Goal: Task Accomplishment & Management: Manage account settings

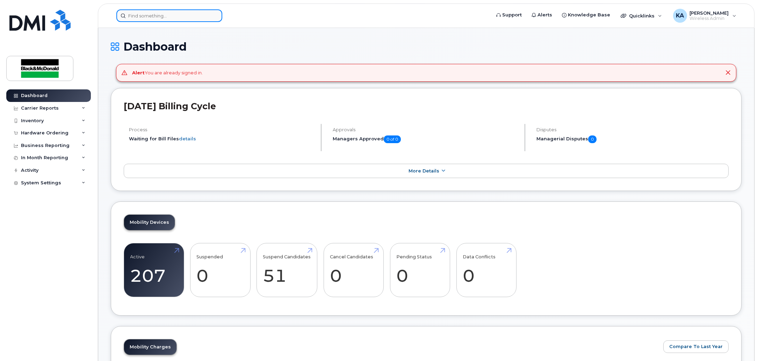
click at [184, 20] on input at bounding box center [169, 15] width 106 height 13
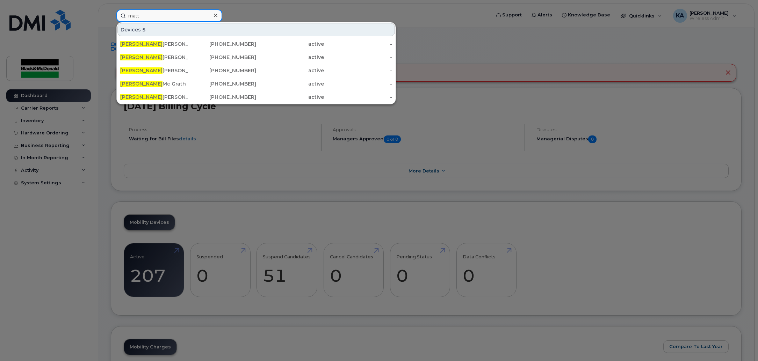
type input "matt"
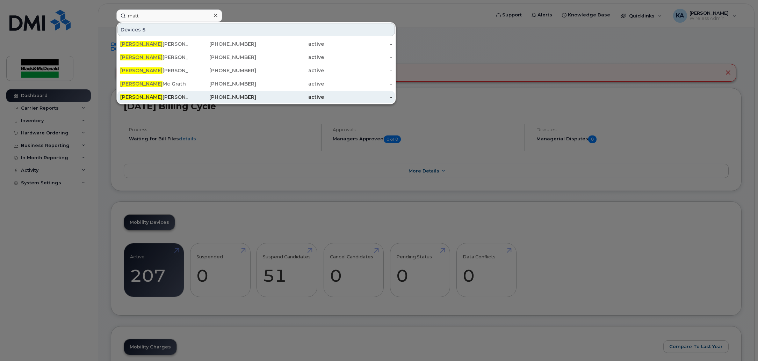
click at [157, 98] on div "[PERSON_NAME]" at bounding box center [154, 97] width 68 height 7
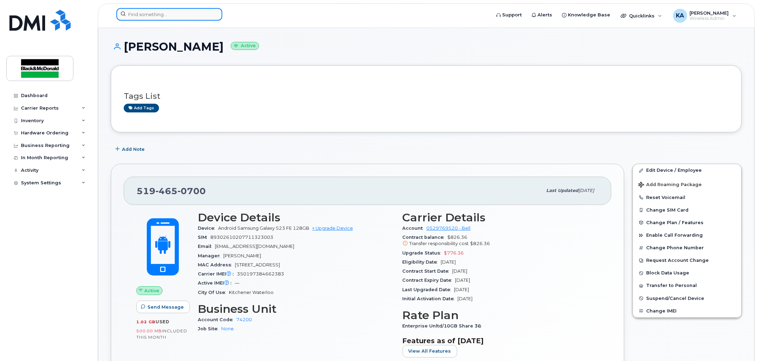
click at [194, 14] on input at bounding box center [169, 14] width 106 height 13
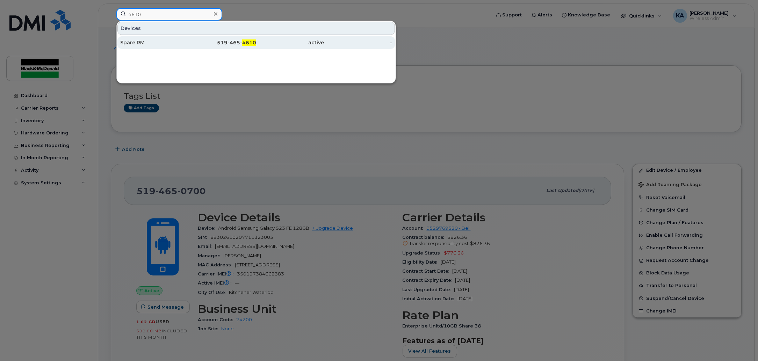
type input "4610"
click at [240, 41] on div "519-465- 4610" at bounding box center [222, 42] width 68 height 7
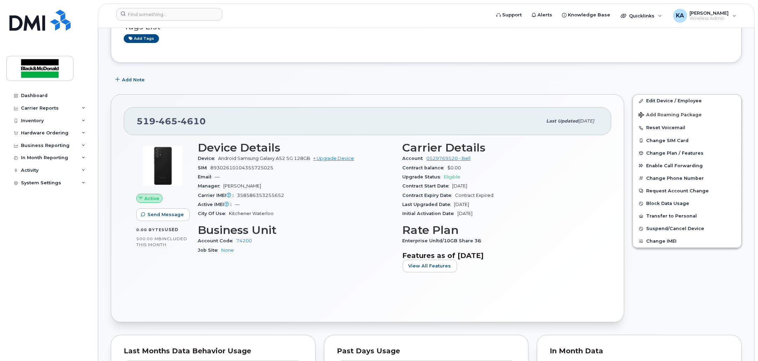
scroll to position [131, 0]
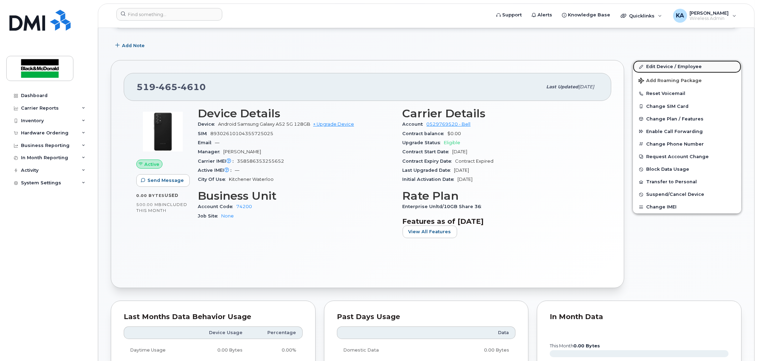
click at [655, 64] on link "Edit Device / Employee" at bounding box center [687, 66] width 108 height 13
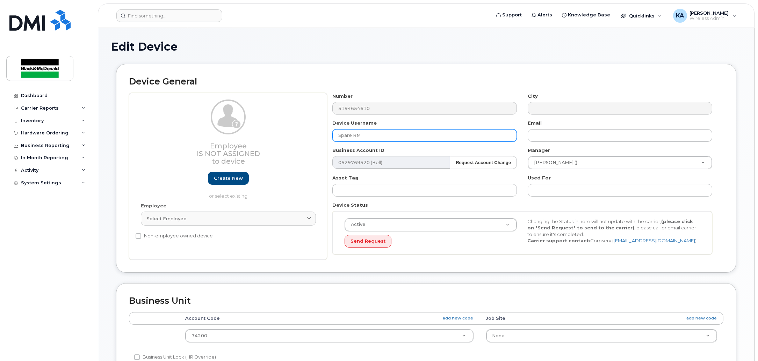
drag, startPoint x: 363, startPoint y: 134, endPoint x: 305, endPoint y: 142, distance: 58.8
click at [309, 142] on div "Employee Is not assigned to device Create new or select existing Employee Selec…" at bounding box center [426, 176] width 594 height 167
type input "[PERSON_NAME]"
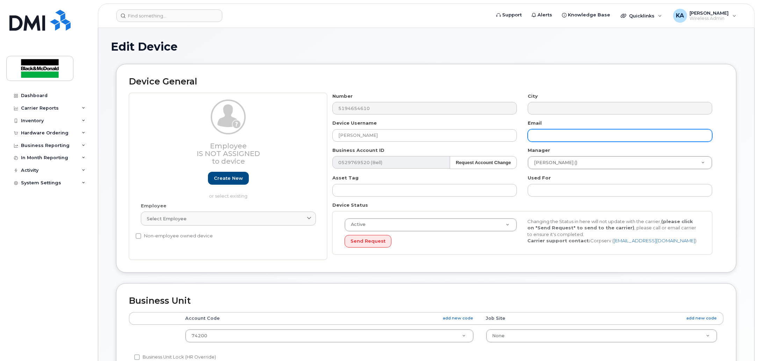
click at [561, 135] on input "text" at bounding box center [620, 135] width 185 height 13
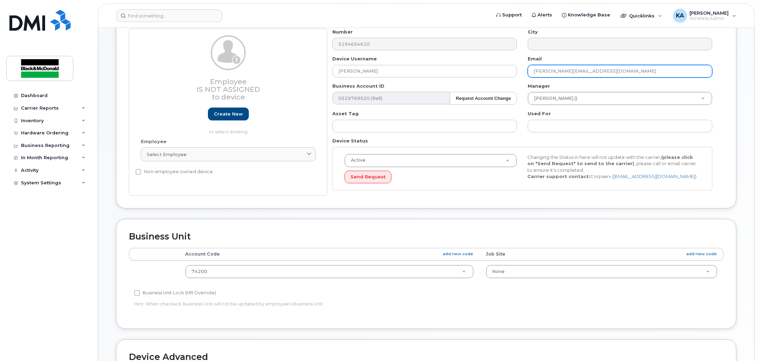
scroll to position [87, 0]
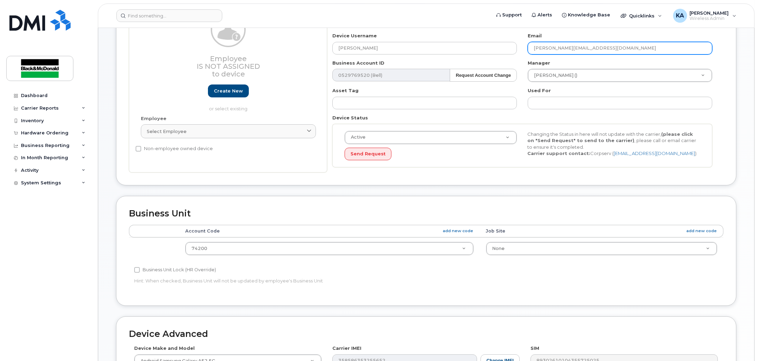
type input "[PERSON_NAME][EMAIL_ADDRESS][DOMAIN_NAME]"
click at [651, 116] on div "Device Status Active Active Suspended Cancelled Send Request Changing the Statu…" at bounding box center [522, 141] width 391 height 53
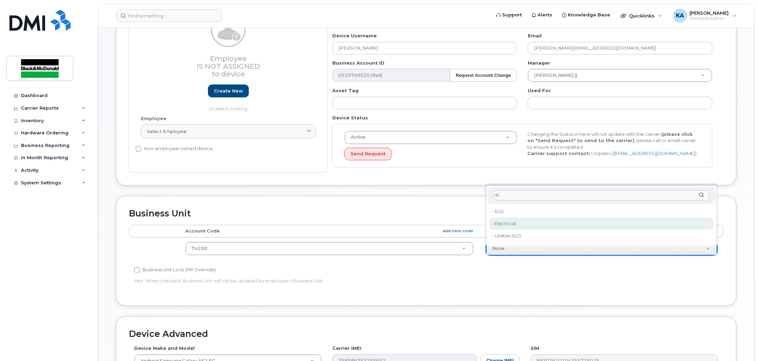
type input "el"
type input "1957778"
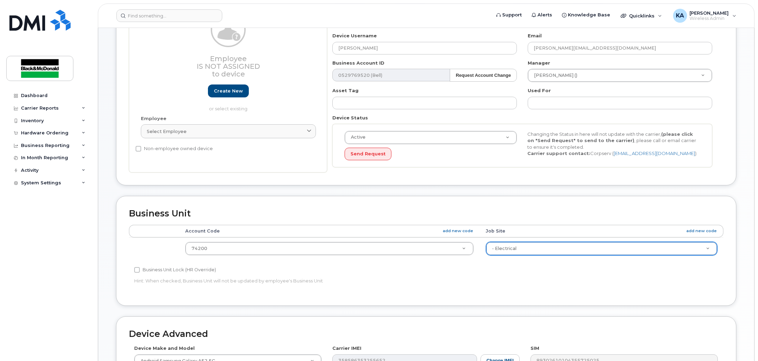
scroll to position [252, 0]
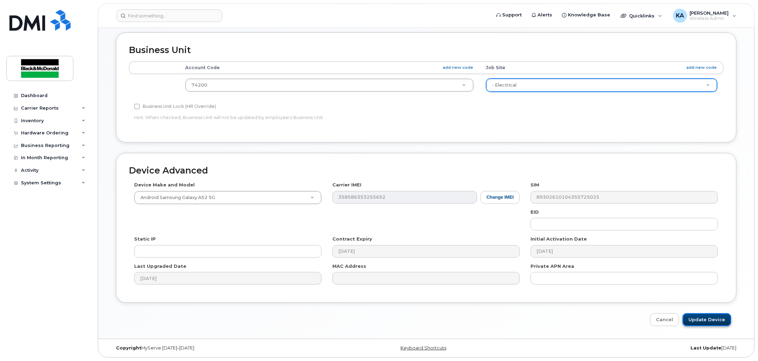
drag, startPoint x: 717, startPoint y: 324, endPoint x: 714, endPoint y: 321, distance: 4.3
click at [716, 323] on input "Update Device" at bounding box center [707, 319] width 49 height 13
type input "Saving..."
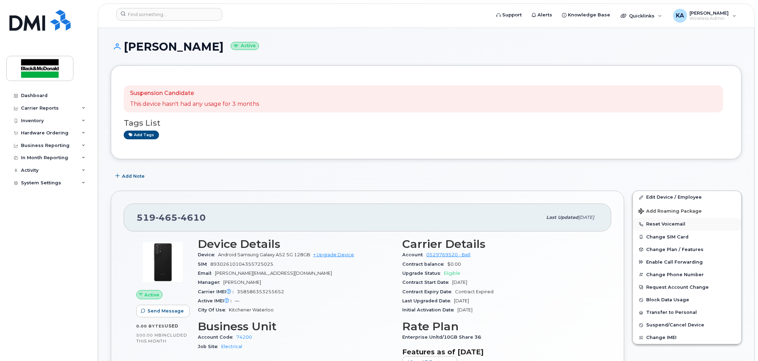
click at [655, 225] on button "Reset Voicemail" at bounding box center [687, 224] width 108 height 13
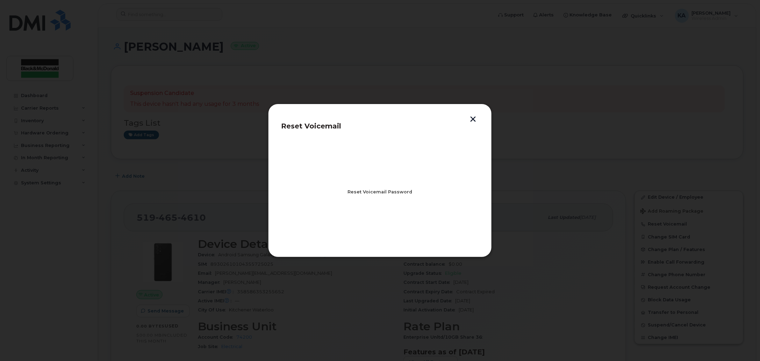
click at [375, 193] on span "Reset Voicemail Password" at bounding box center [380, 192] width 65 height 7
drag, startPoint x: 376, startPoint y: 219, endPoint x: 378, endPoint y: 224, distance: 5.8
click at [378, 221] on button "Close" at bounding box center [379, 223] width 25 height 13
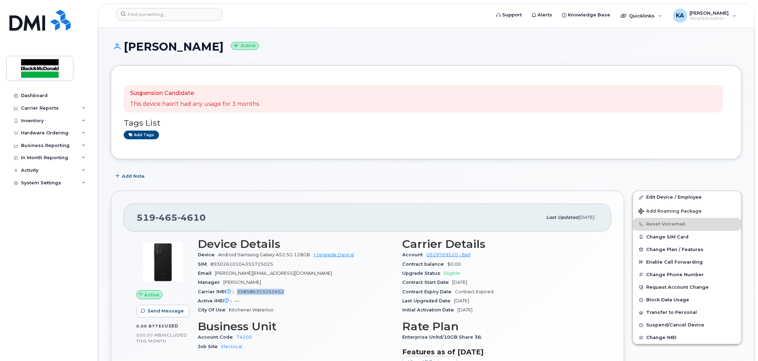
drag, startPoint x: 286, startPoint y: 294, endPoint x: 234, endPoint y: 294, distance: 51.7
click at [234, 294] on div "Carrier IMEI Carrier IMEI is reported during the last billing cycle or change o…" at bounding box center [296, 292] width 196 height 9
drag, startPoint x: 248, startPoint y: 283, endPoint x: 338, endPoint y: 308, distance: 93.5
click at [342, 311] on div "City Of Use Kitchener Waterloo" at bounding box center [296, 310] width 196 height 9
drag, startPoint x: 286, startPoint y: 289, endPoint x: 235, endPoint y: 292, distance: 50.8
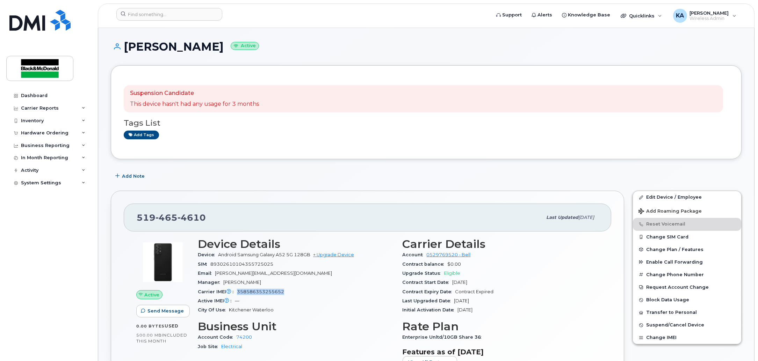
click at [235, 292] on div "Carrier IMEI Carrier IMEI is reported during the last billing cycle or change o…" at bounding box center [296, 292] width 196 height 9
copy span "358586353255652"
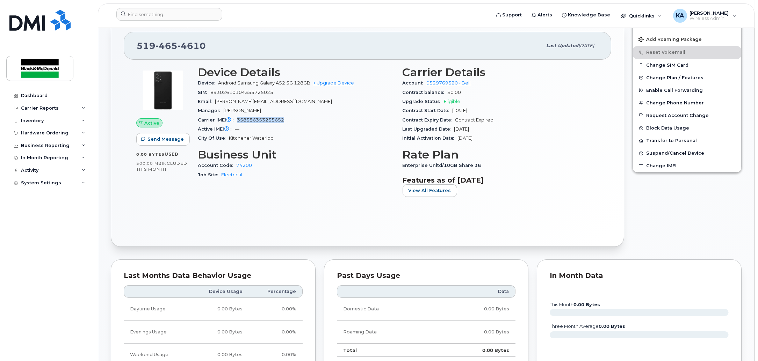
scroll to position [175, 0]
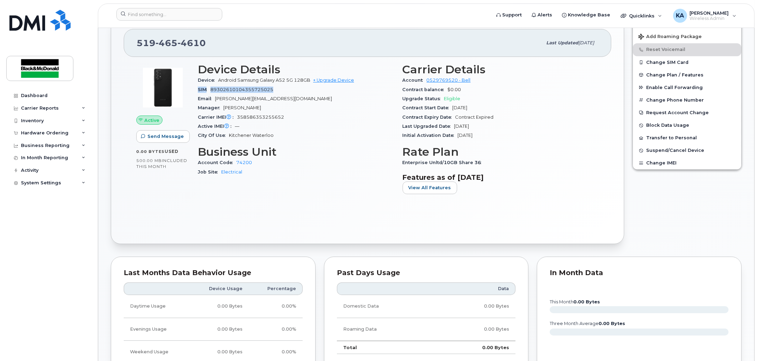
drag, startPoint x: 279, startPoint y: 89, endPoint x: 192, endPoint y: 91, distance: 87.0
click at [193, 92] on div "Active Send Message 0.00 Bytes  used 500.00 MB  included this month Device Deta…" at bounding box center [367, 131] width 471 height 145
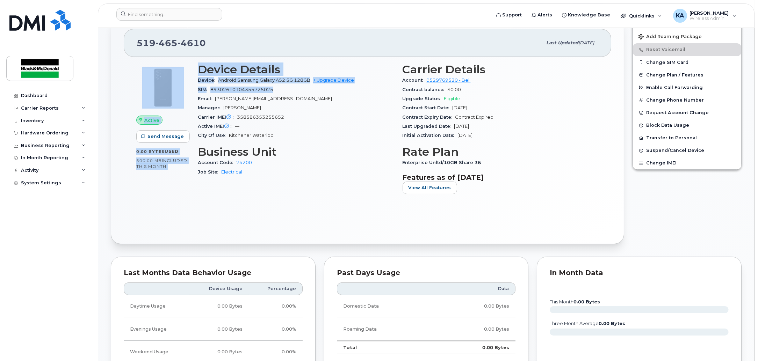
click at [292, 91] on div "SIM 89302610104355725025" at bounding box center [296, 89] width 196 height 9
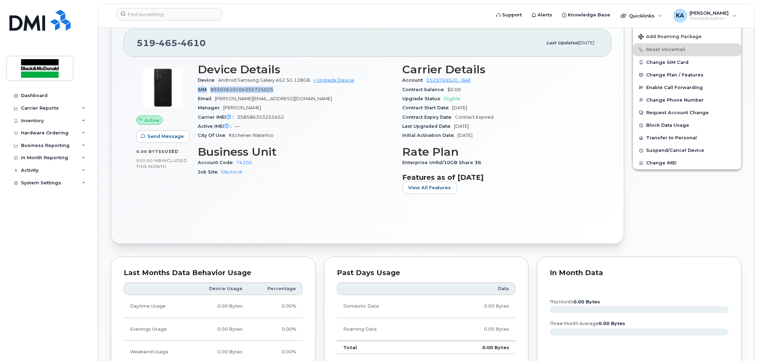
drag, startPoint x: 280, startPoint y: 89, endPoint x: 199, endPoint y: 89, distance: 80.7
click at [199, 89] on div "SIM 89302610104355725025" at bounding box center [296, 89] width 196 height 9
copy div "SIM 89302610104355725025"
